Goal: Information Seeking & Learning: Find specific page/section

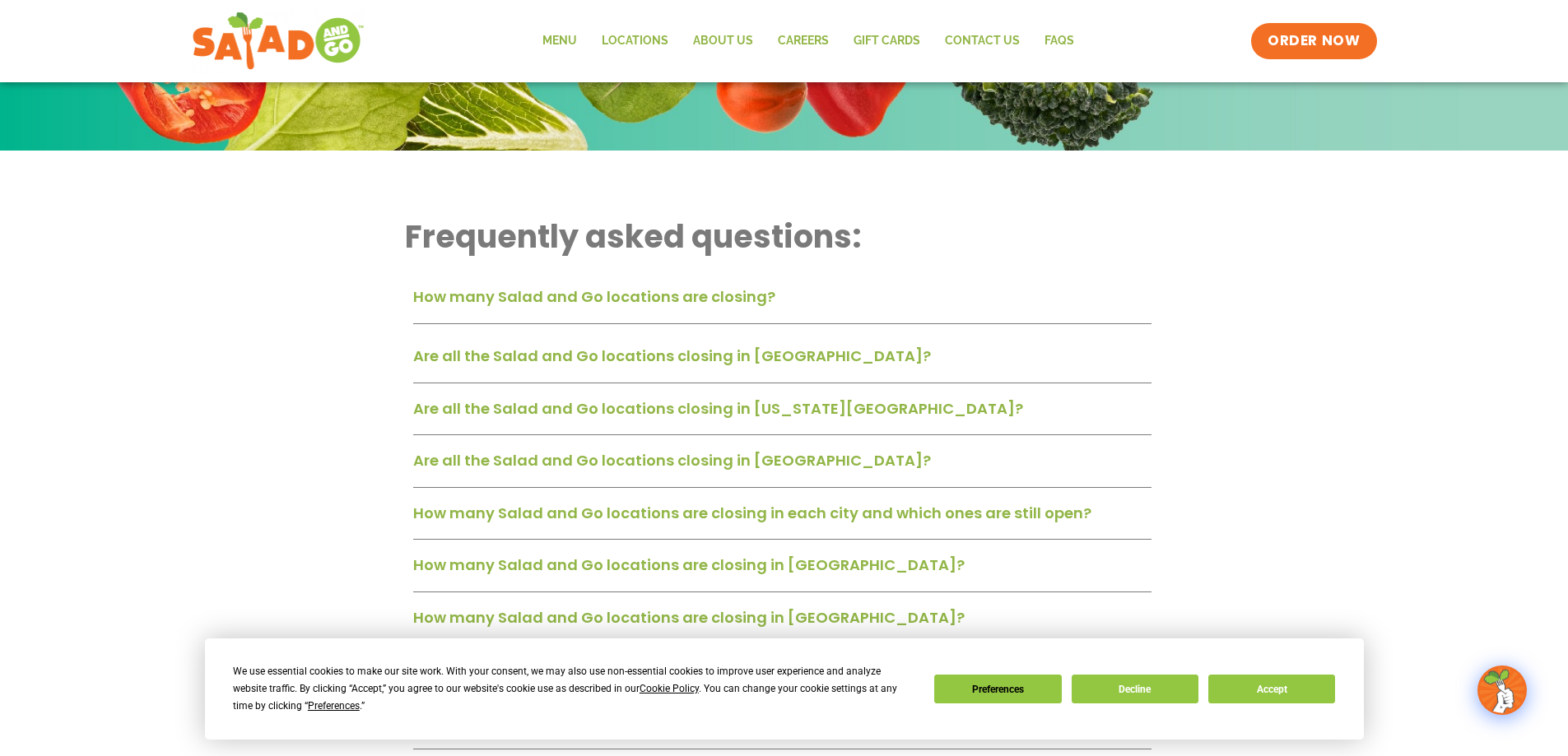
click at [590, 368] on div "Are all the Salad and Go locations closing in [GEOGRAPHIC_DATA]?" at bounding box center [782, 361] width 738 height 43
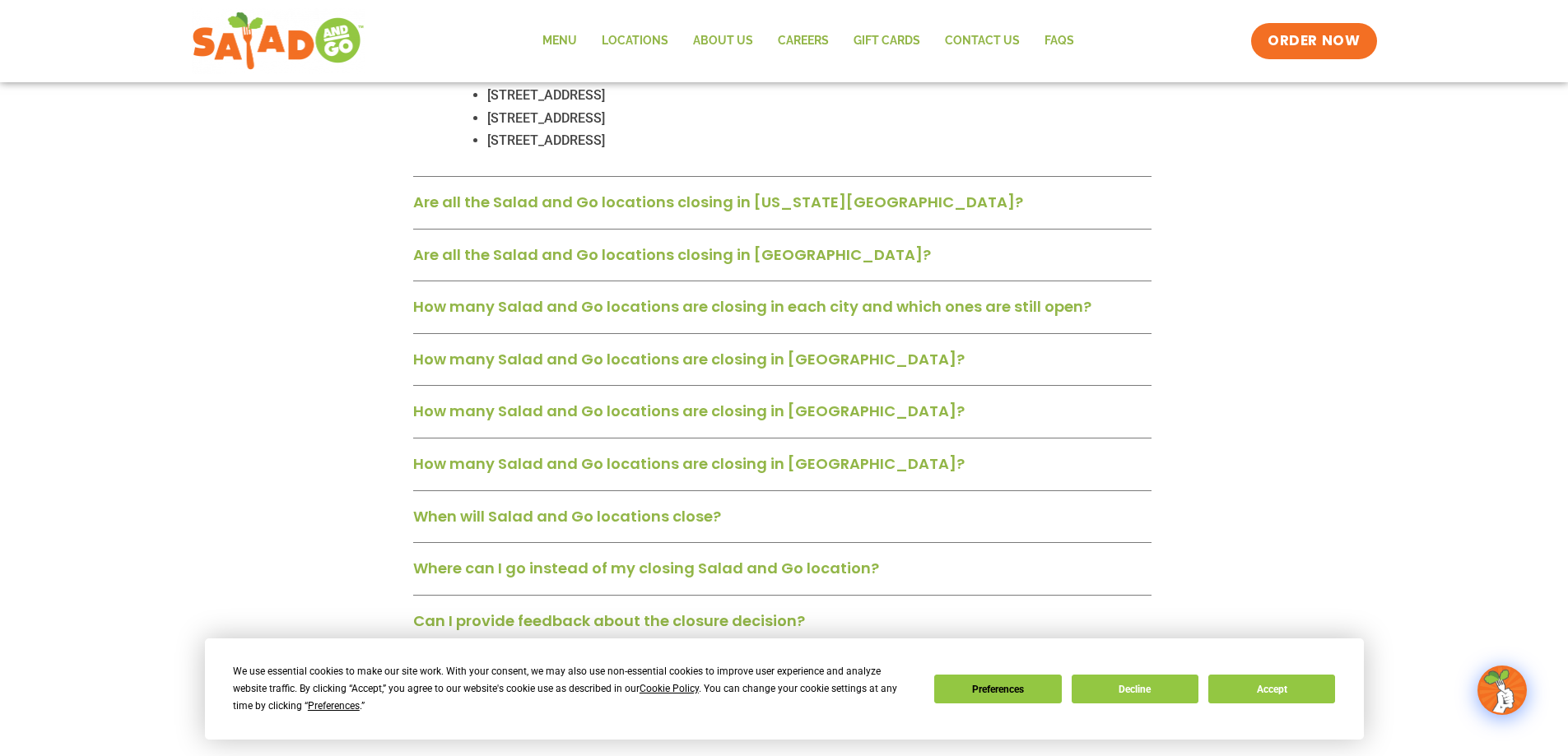
scroll to position [1646, 0]
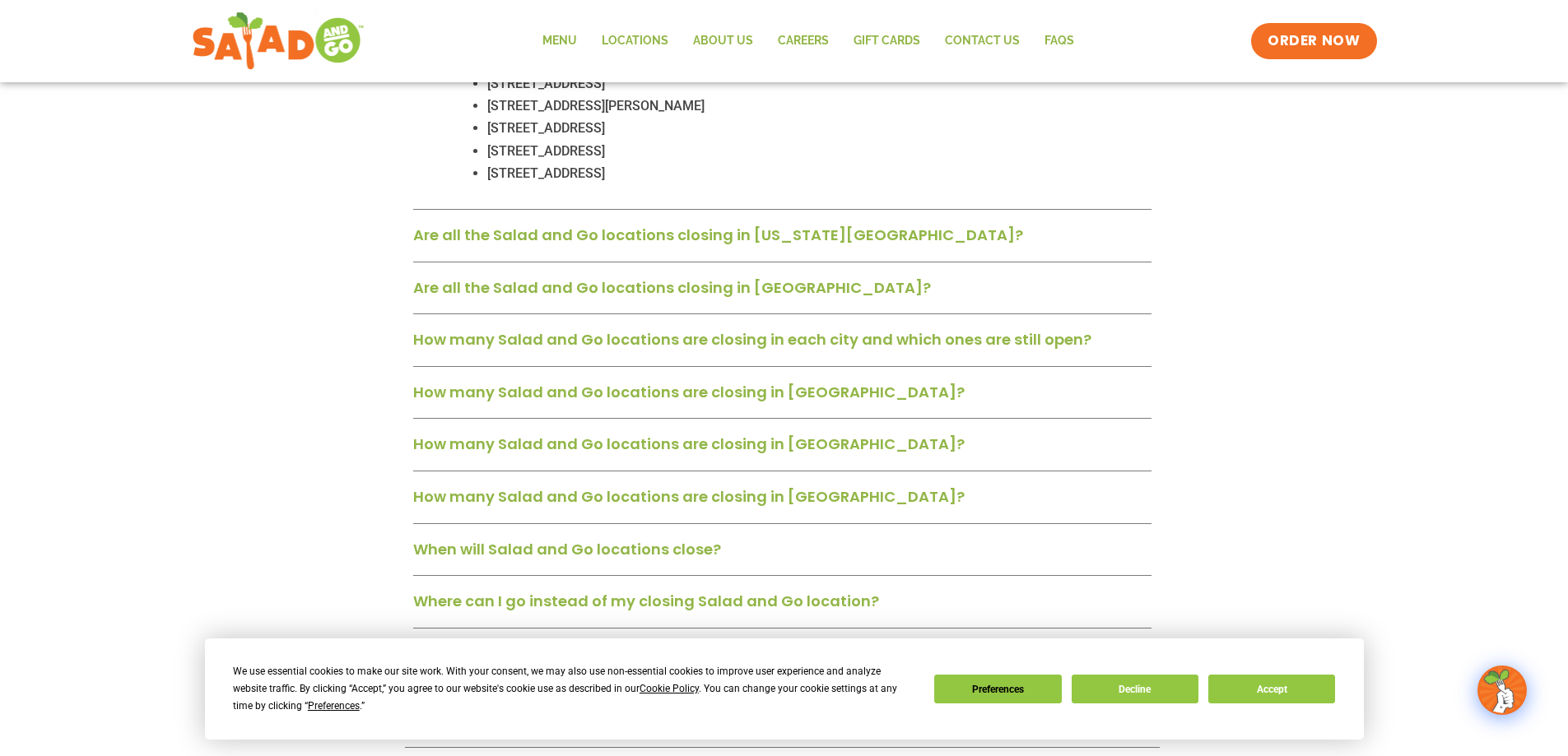
click at [629, 284] on div "Are all the Salad and Go locations closing in [GEOGRAPHIC_DATA]?" at bounding box center [782, 294] width 738 height 43
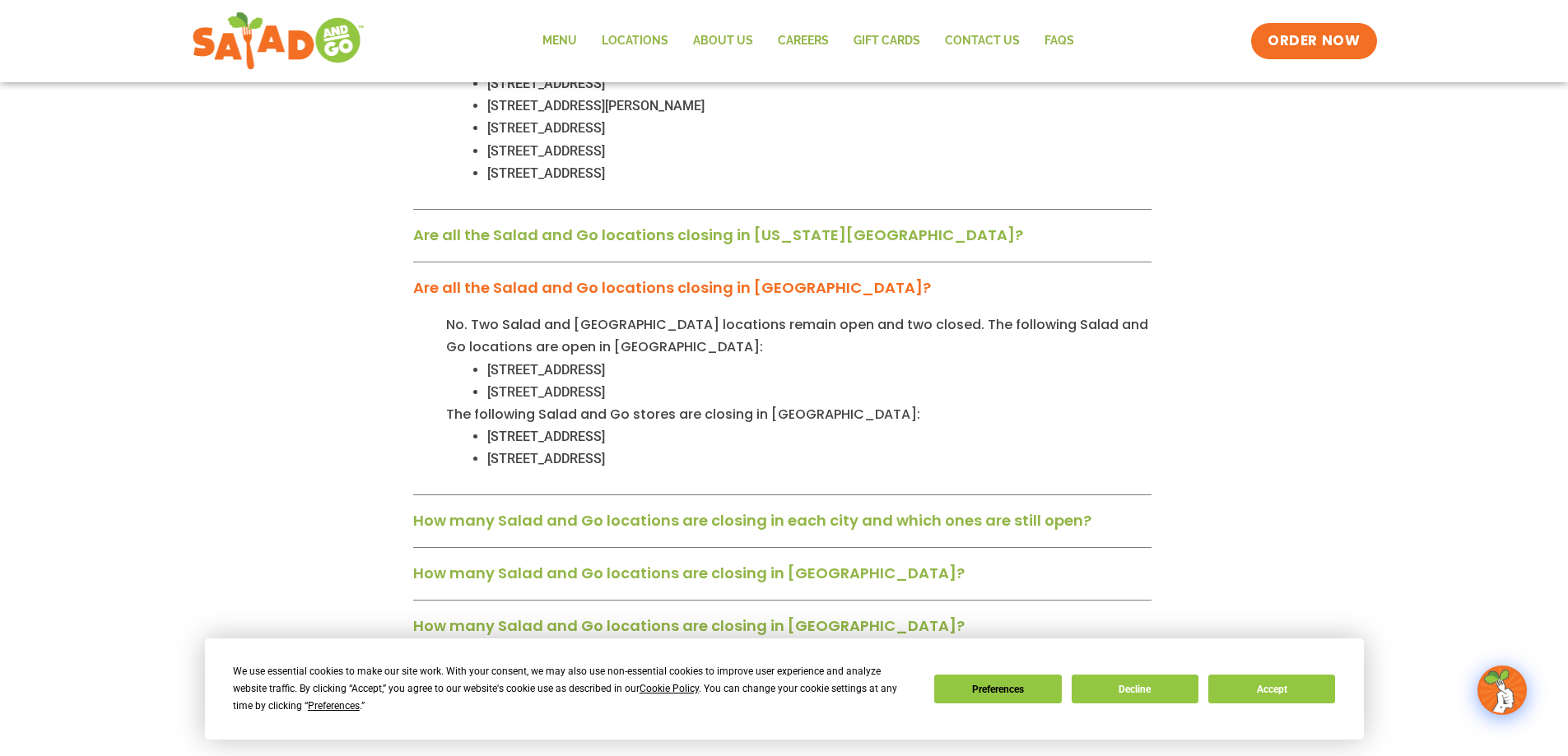
click at [634, 277] on link "Are all the Salad and Go locations closing in [GEOGRAPHIC_DATA]?" at bounding box center [672, 287] width 517 height 20
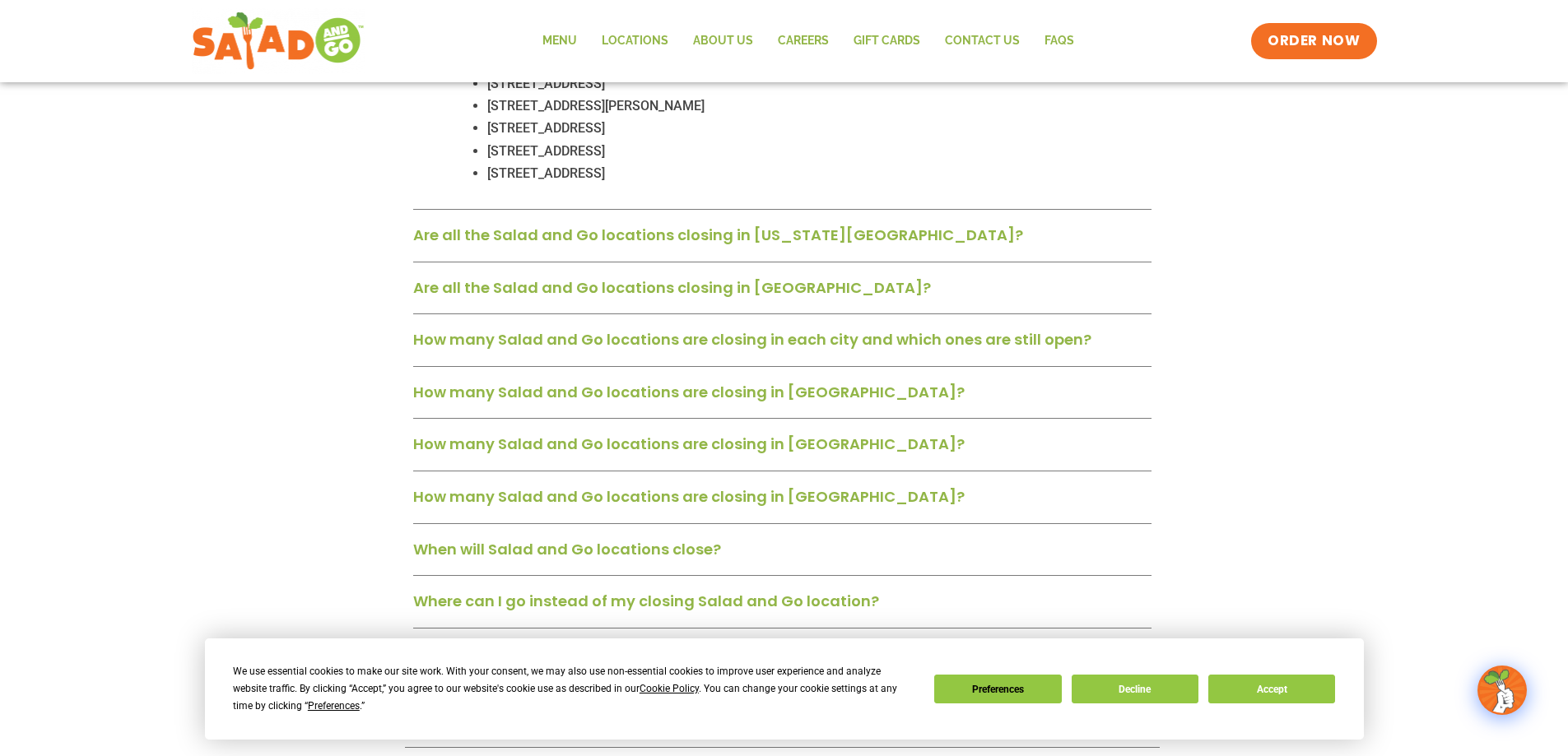
click at [652, 225] on link "Are all the Salad and Go locations closing in [US_STATE][GEOGRAPHIC_DATA]?" at bounding box center [717, 235] width 610 height 20
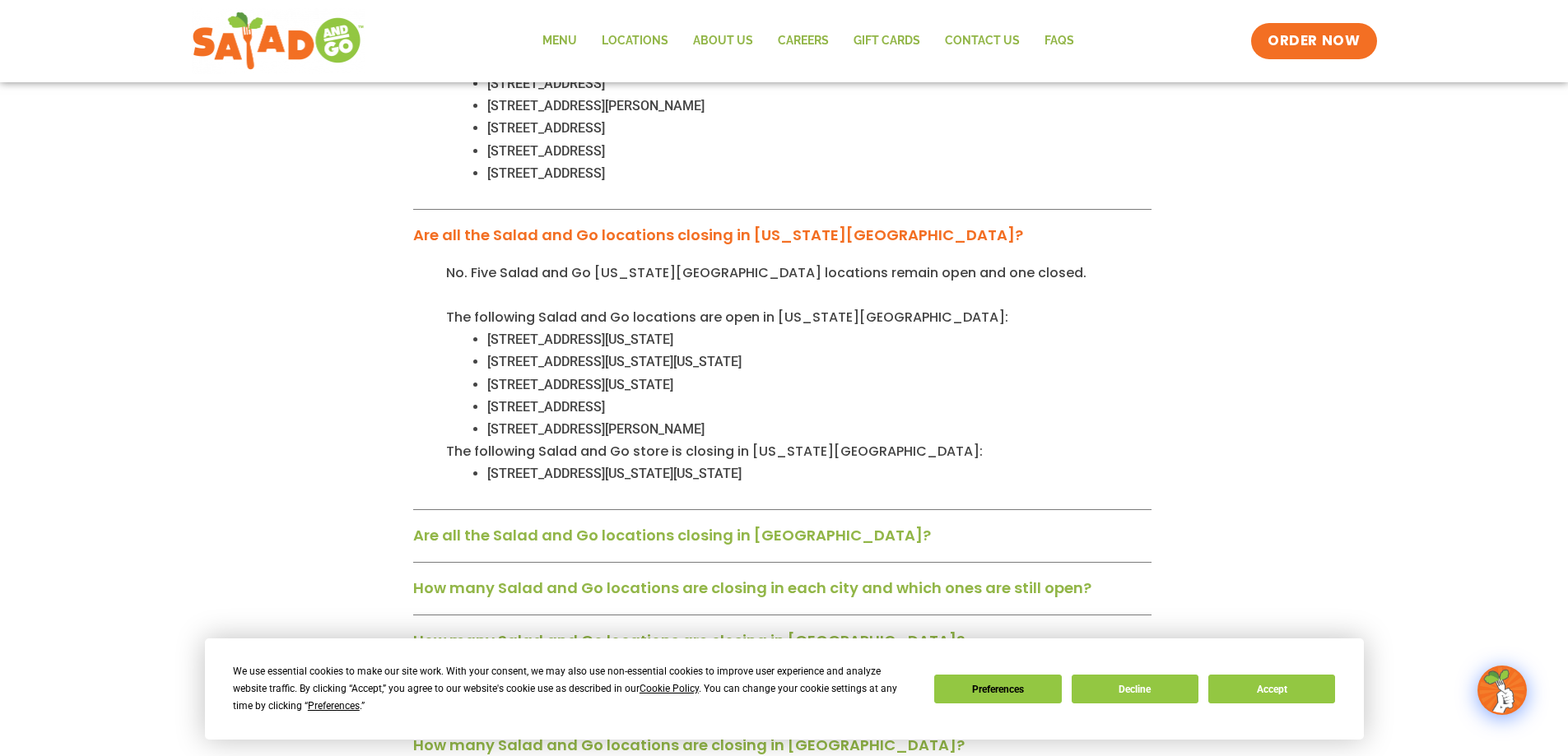
click at [652, 225] on link "Are all the Salad and Go locations closing in [US_STATE][GEOGRAPHIC_DATA]?" at bounding box center [717, 235] width 610 height 20
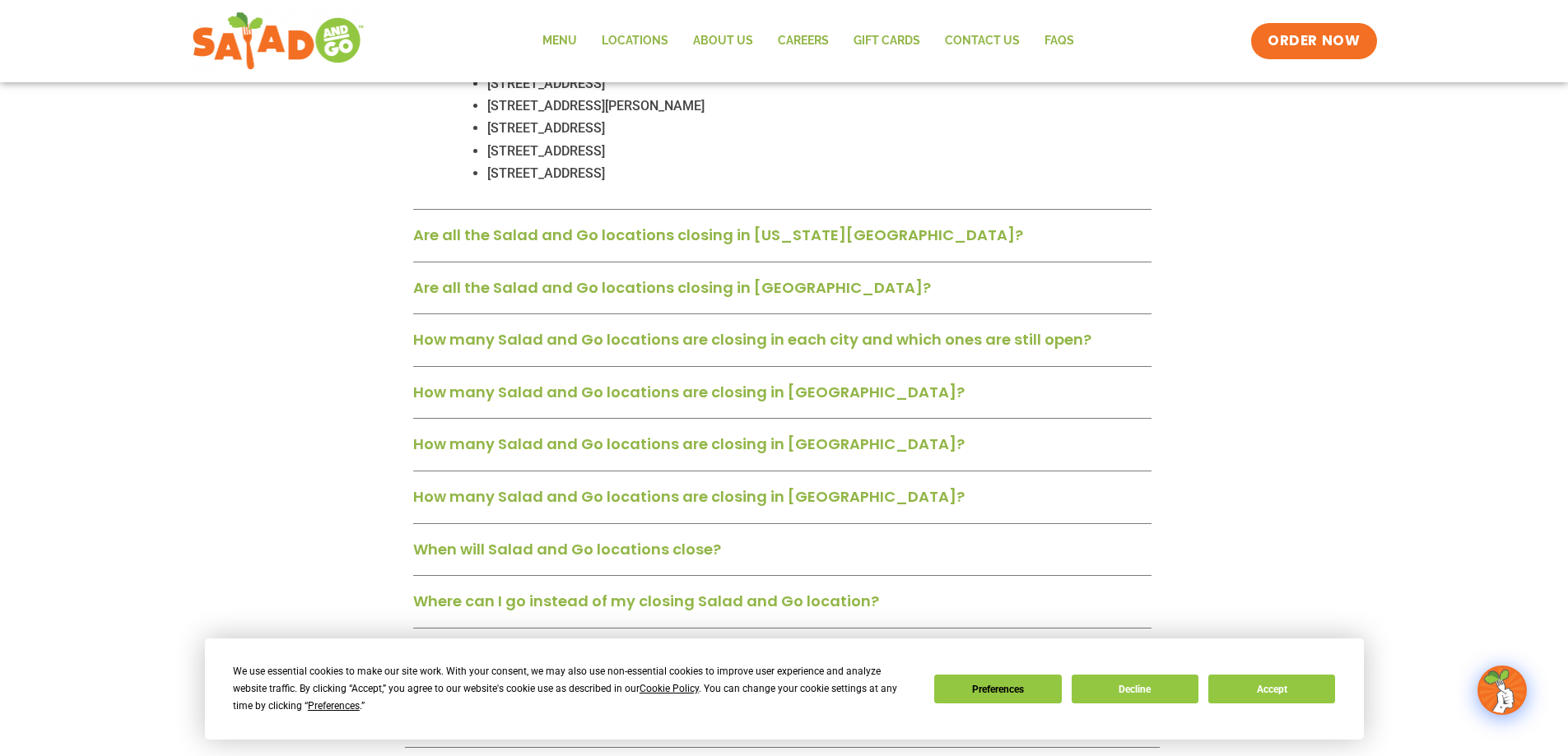
click at [662, 437] on div "How many Salad and Go locations are closing in [GEOGRAPHIC_DATA]?" at bounding box center [782, 450] width 738 height 43
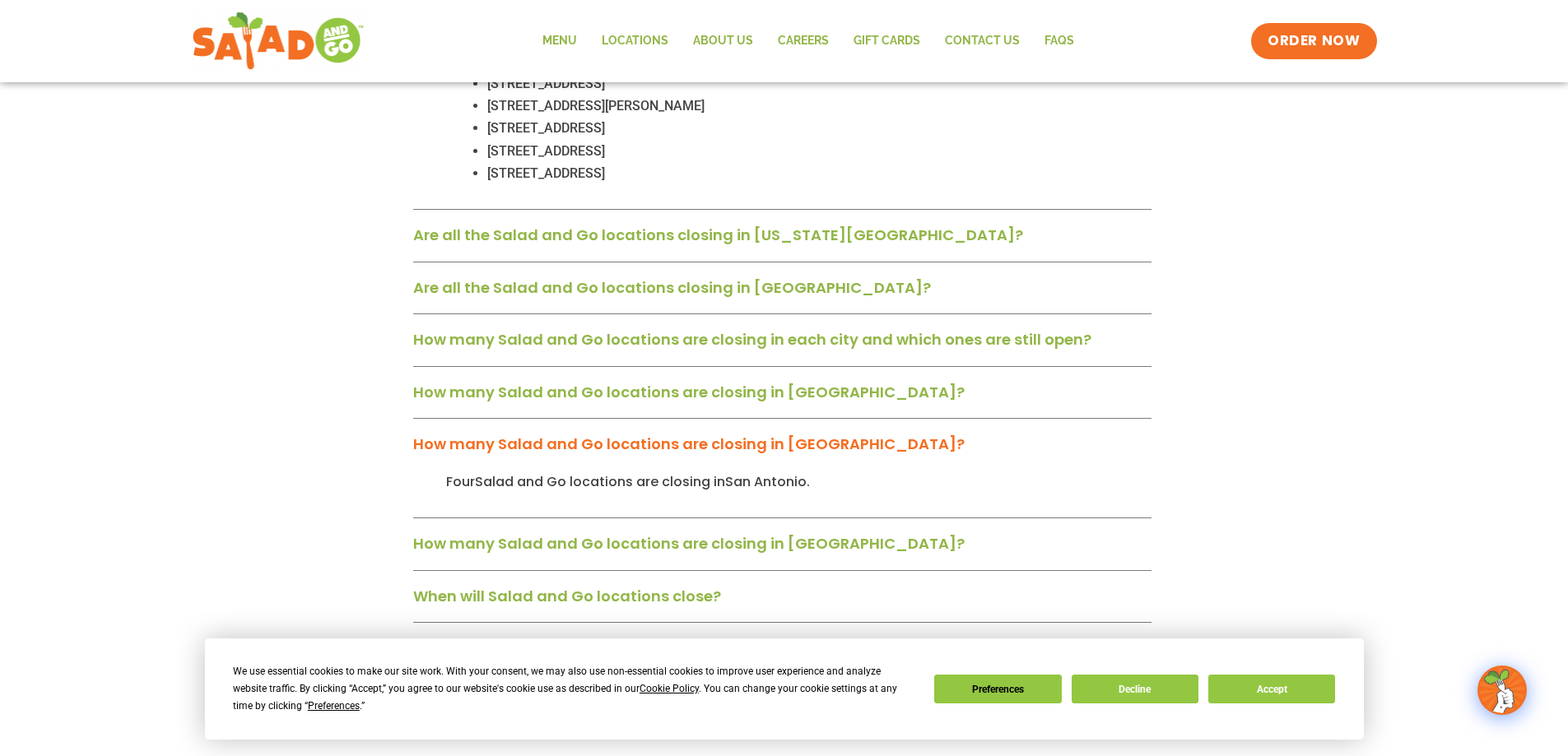
click at [663, 434] on link "How many Salad and Go locations are closing in [GEOGRAPHIC_DATA]?" at bounding box center [688, 444] width 551 height 20
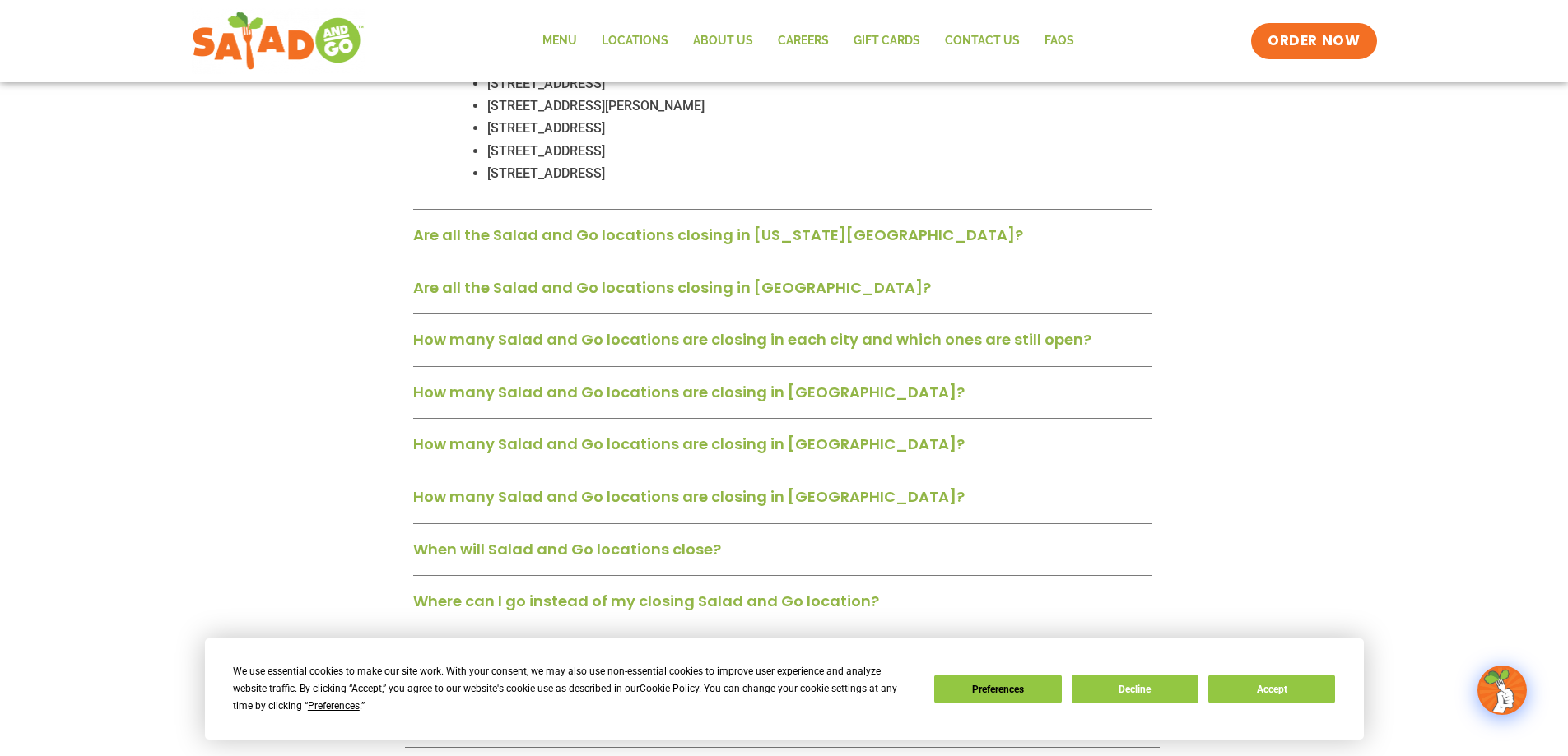
click at [669, 382] on link "How many Salad and Go locations are closing in [GEOGRAPHIC_DATA]?" at bounding box center [688, 392] width 551 height 20
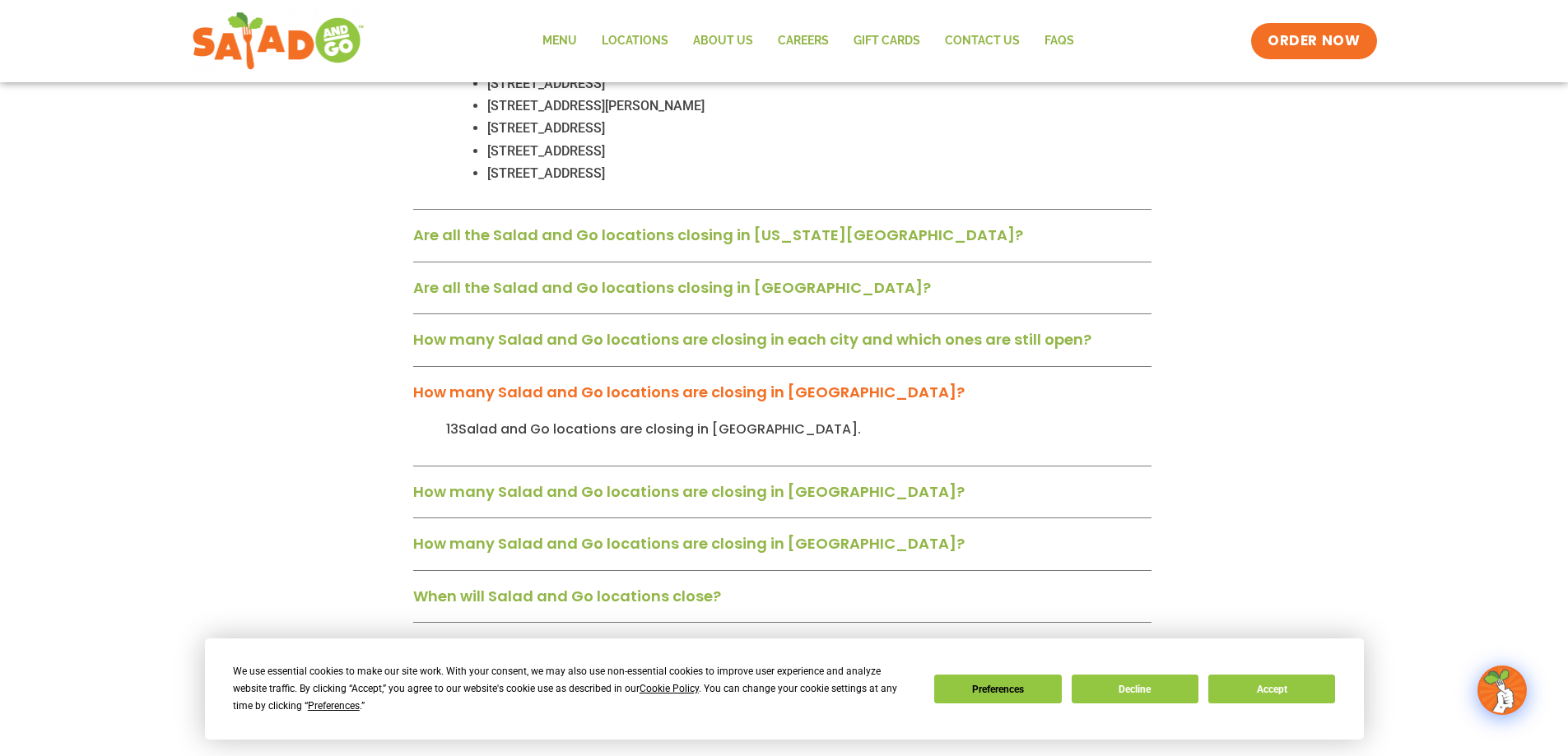
click at [669, 382] on link "How many Salad and Go locations are closing in [GEOGRAPHIC_DATA]?" at bounding box center [688, 392] width 551 height 20
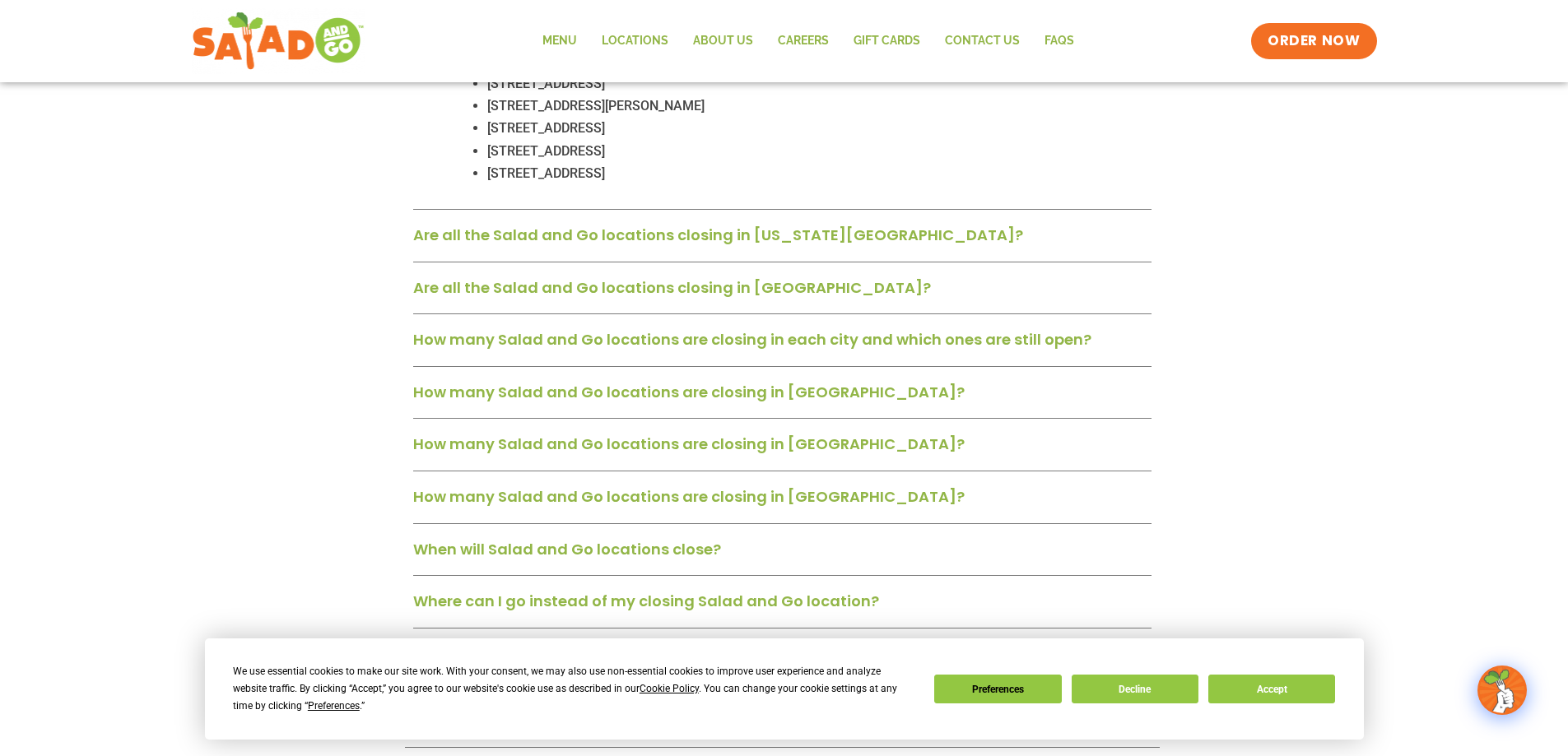
click at [671, 486] on link "How many Salad and Go locations are closing in [GEOGRAPHIC_DATA]?" at bounding box center [688, 496] width 551 height 20
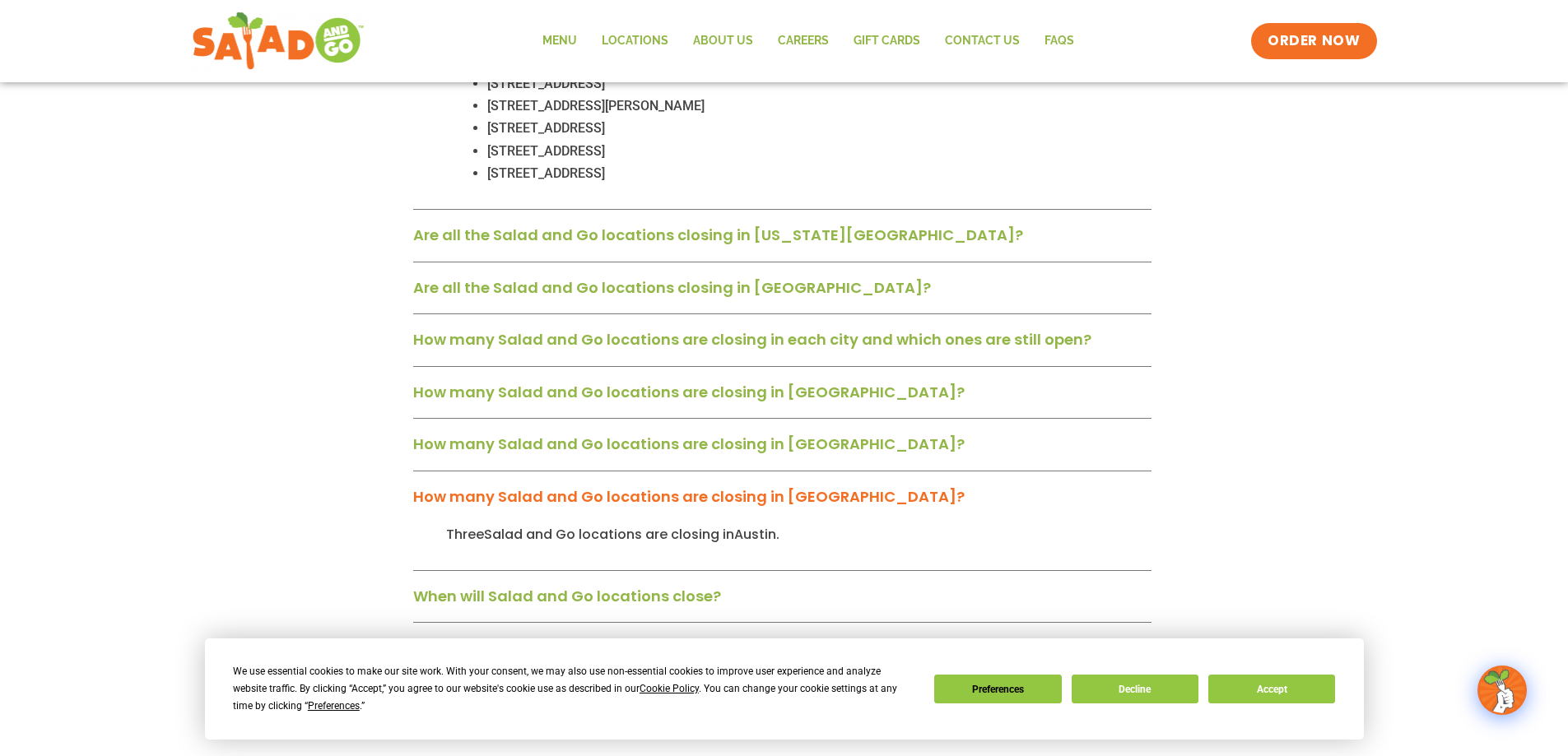
click at [671, 486] on link "How many Salad and Go locations are closing in [GEOGRAPHIC_DATA]?" at bounding box center [688, 496] width 551 height 20
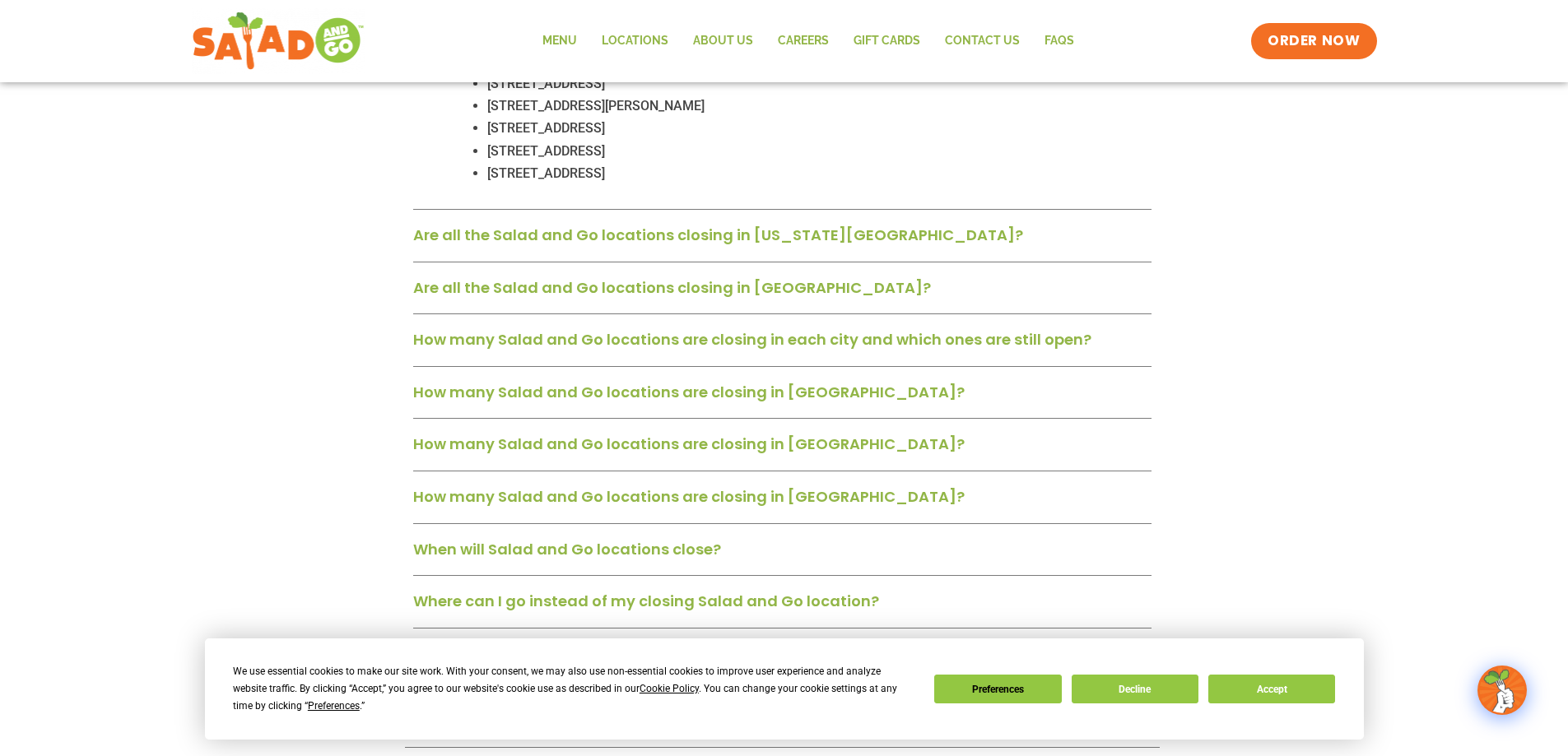
click at [686, 591] on link "Where can I go instead of my closing Salad and Go location?" at bounding box center [646, 601] width 466 height 20
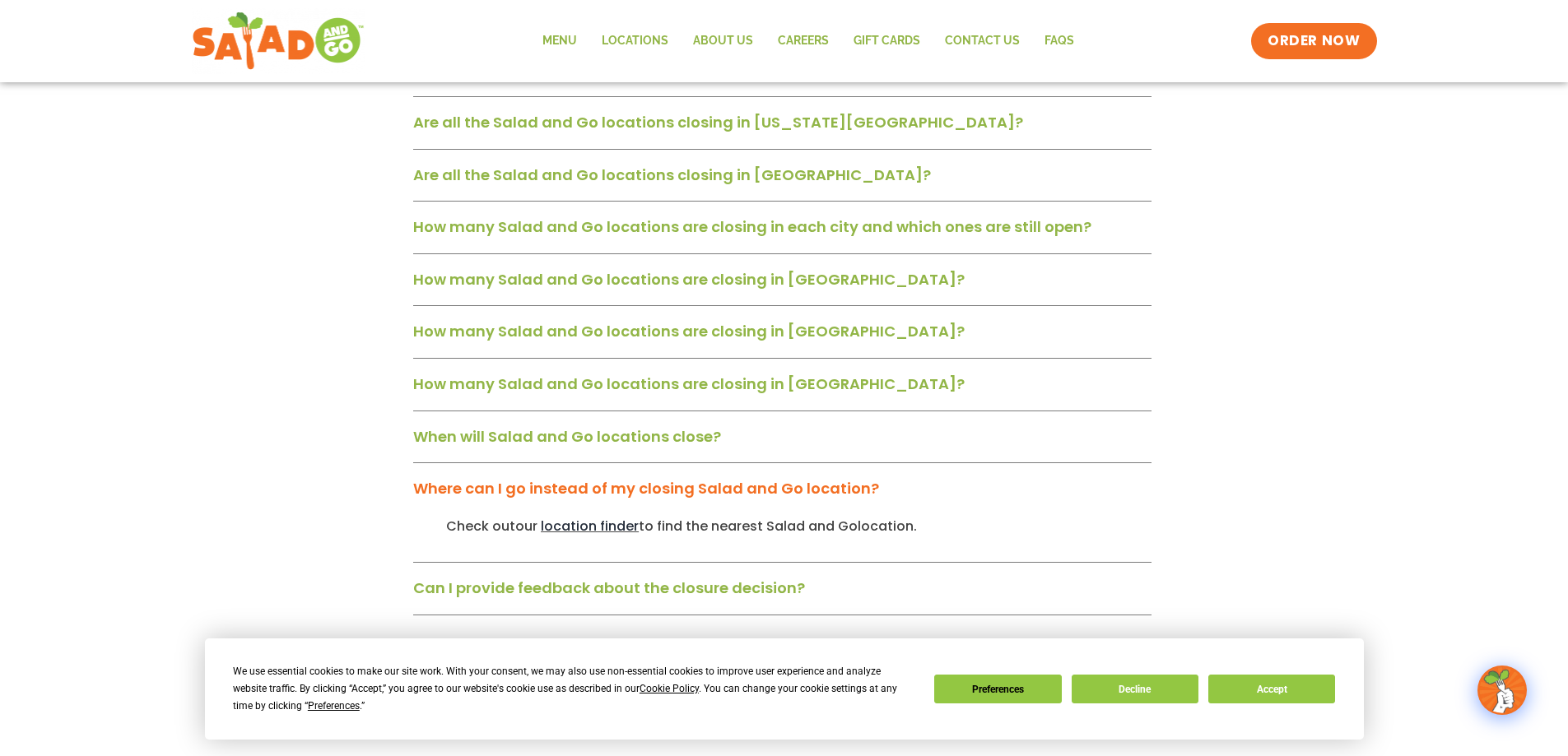
scroll to position [1810, 0]
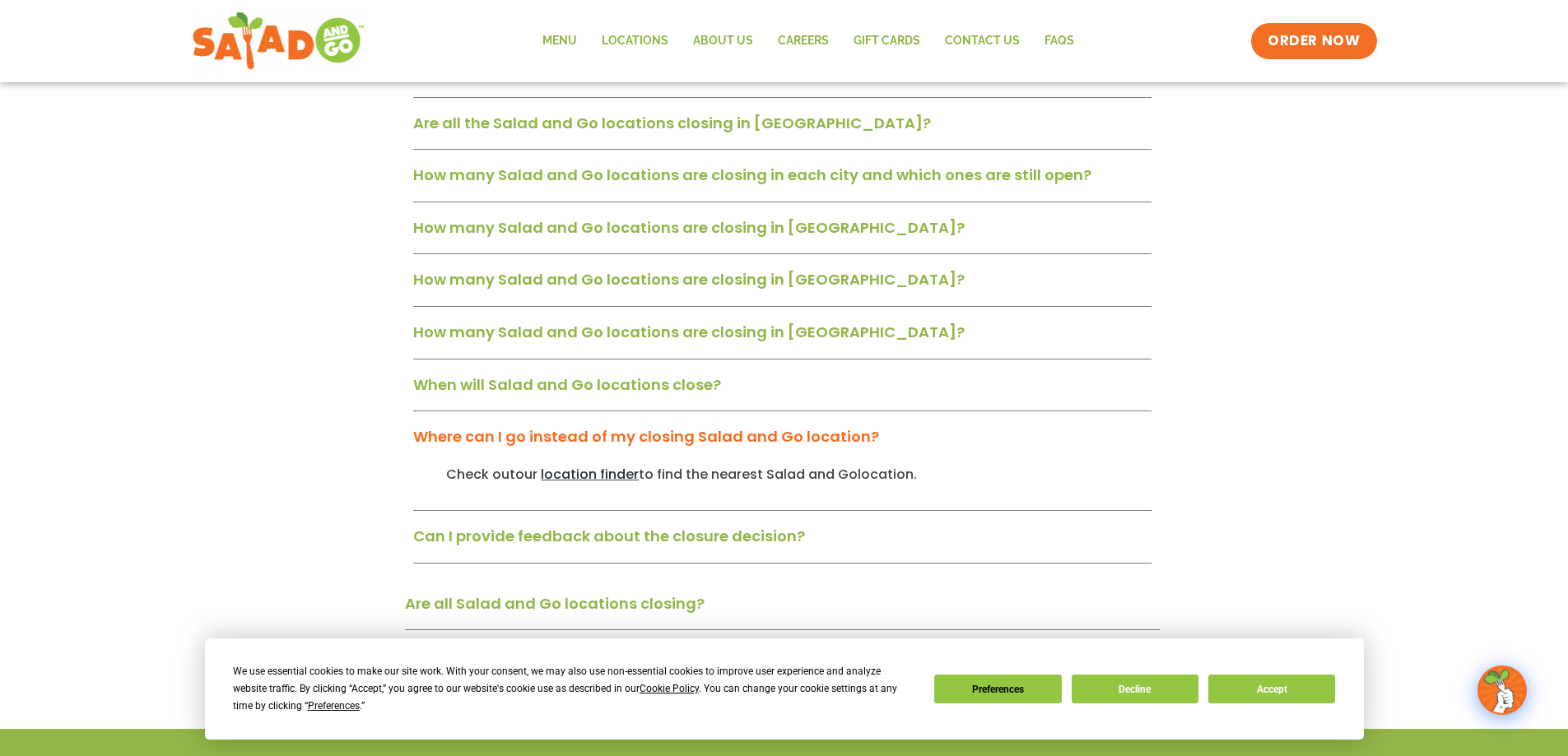
click at [611, 465] on span "location finder" at bounding box center [589, 474] width 98 height 19
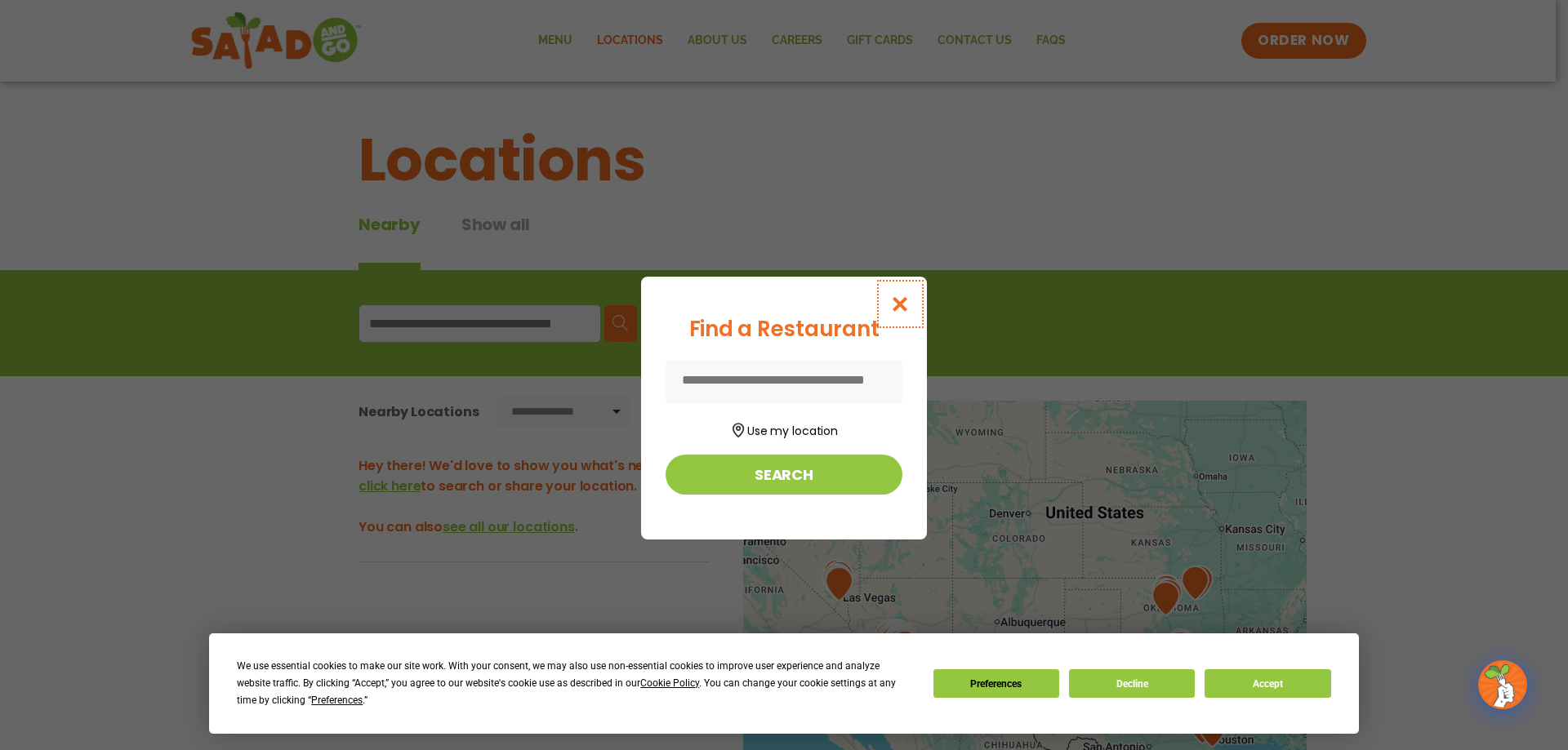
click at [900, 299] on icon "Close modal" at bounding box center [901, 304] width 20 height 17
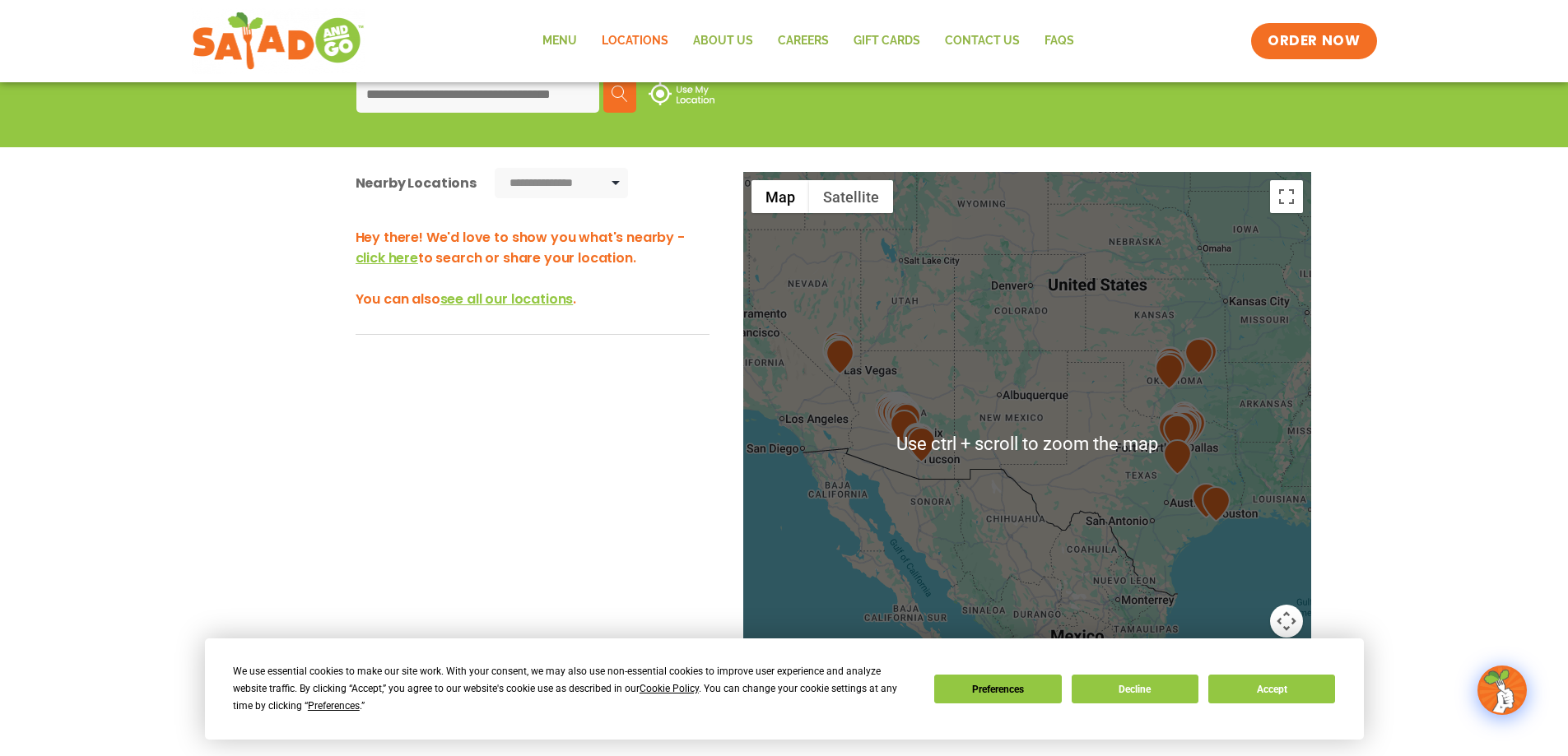
scroll to position [247, 0]
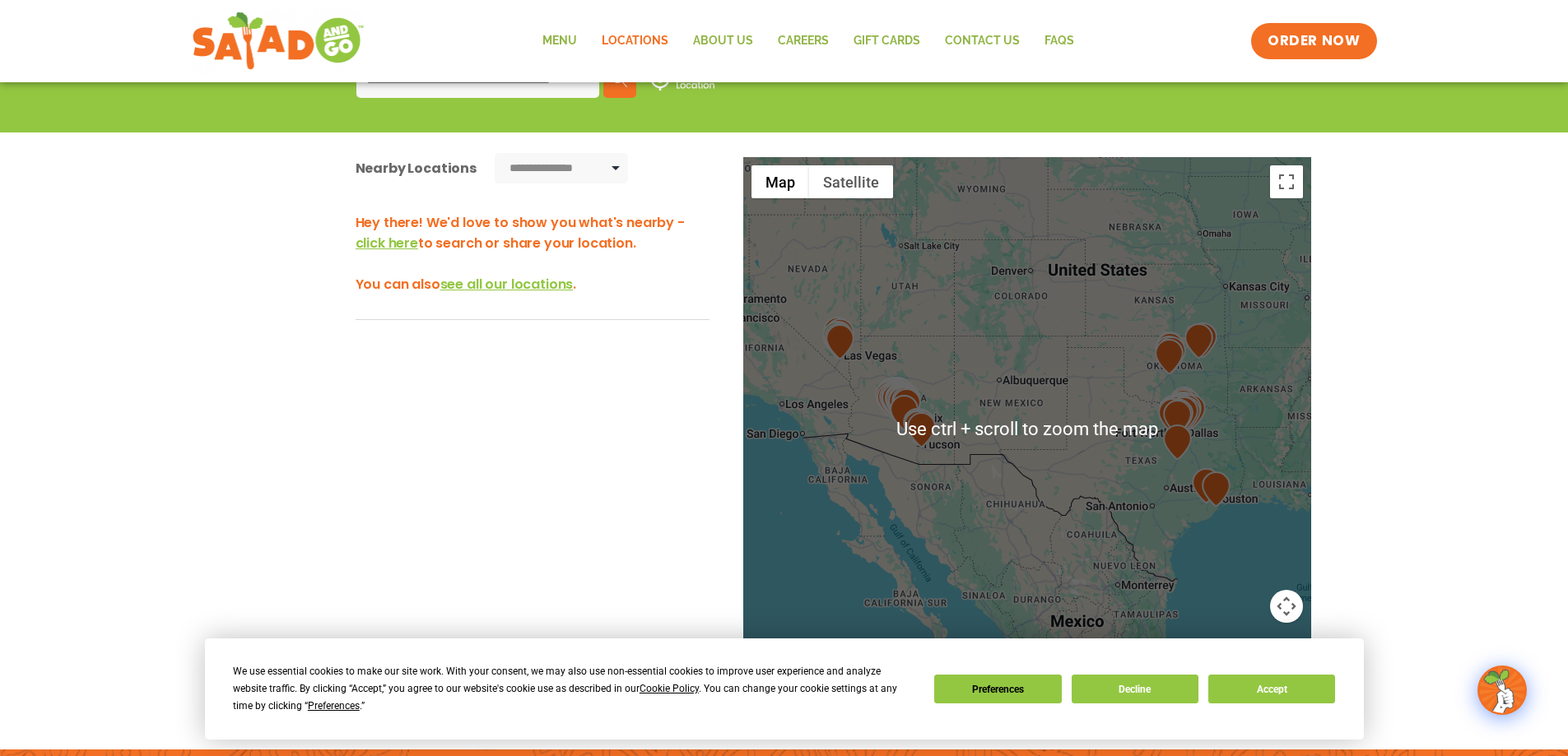
click at [1203, 466] on div at bounding box center [1027, 429] width 568 height 545
